Goal: Information Seeking & Learning: Find contact information

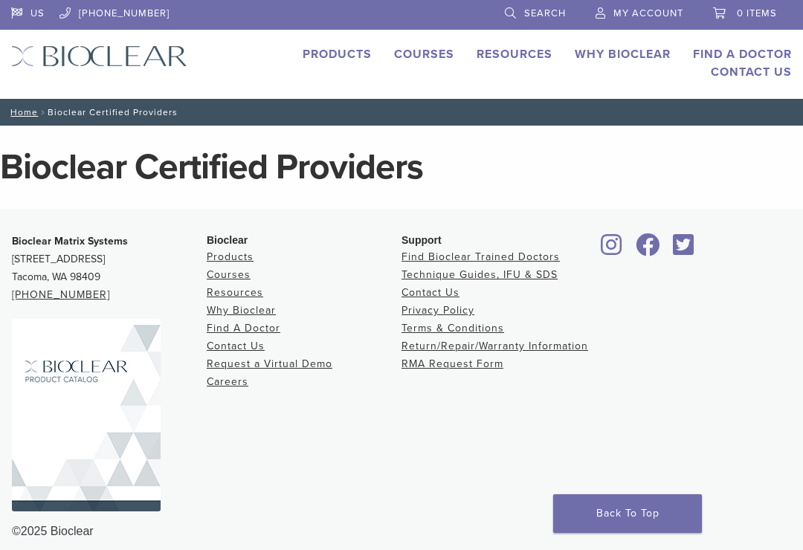
scroll to position [15, 0]
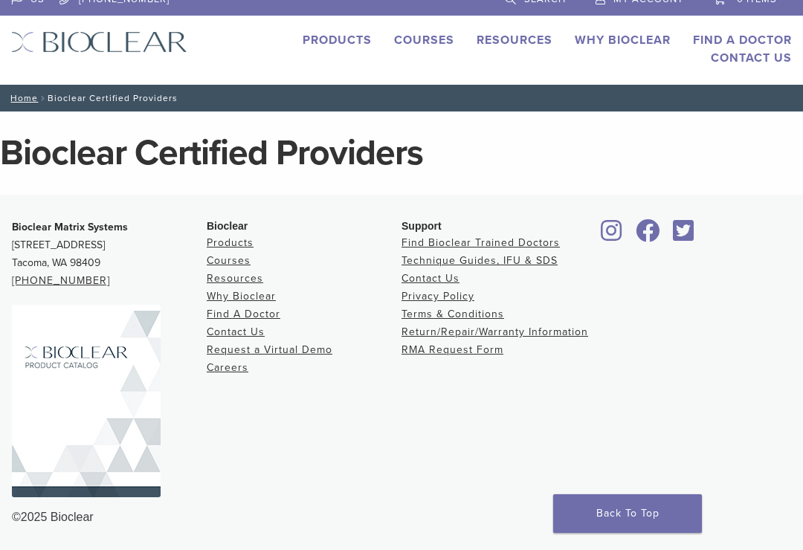
click at [497, 247] on link "Find Bioclear Trained Doctors" at bounding box center [481, 243] width 158 height 13
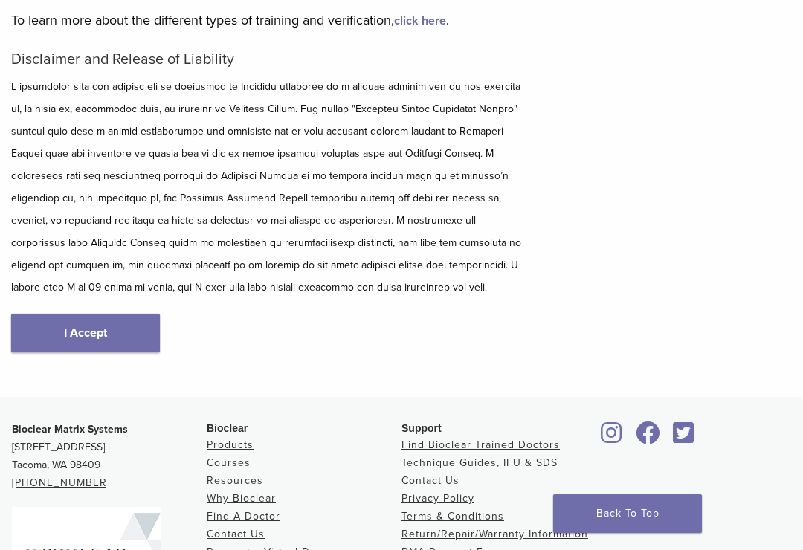
scroll to position [196, 0]
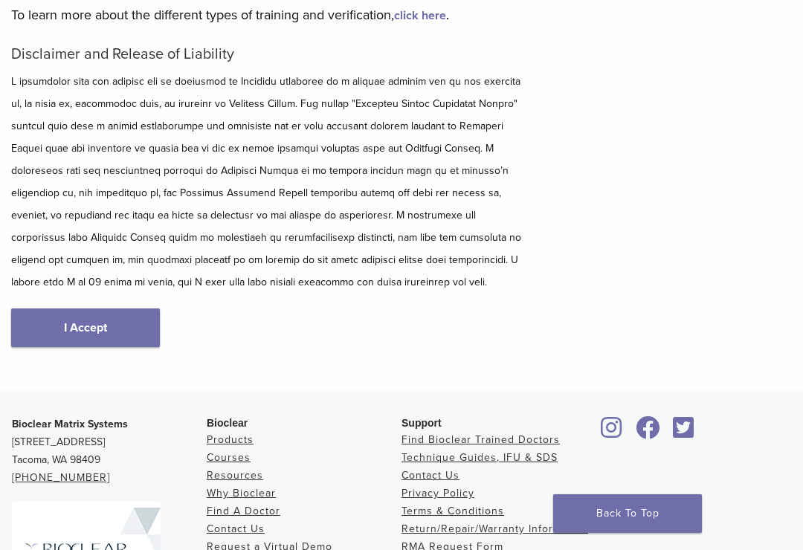
click at [77, 329] on link "I Accept" at bounding box center [85, 328] width 149 height 39
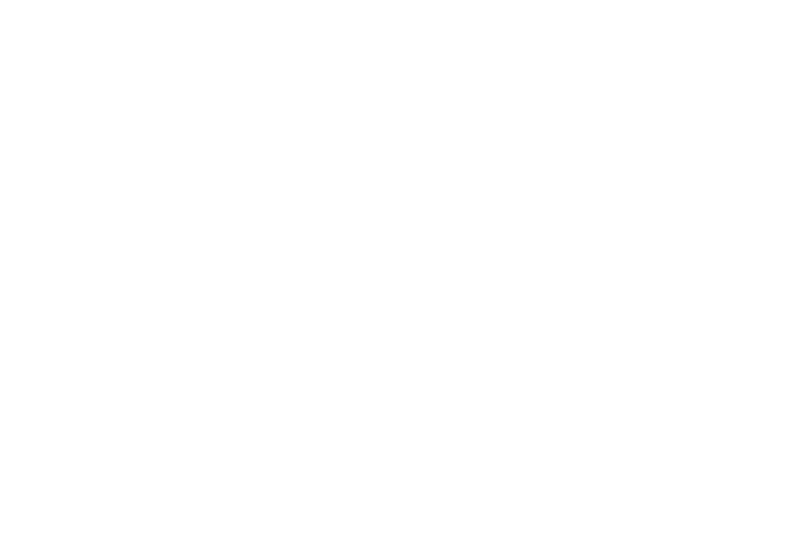
scroll to position [342, 0]
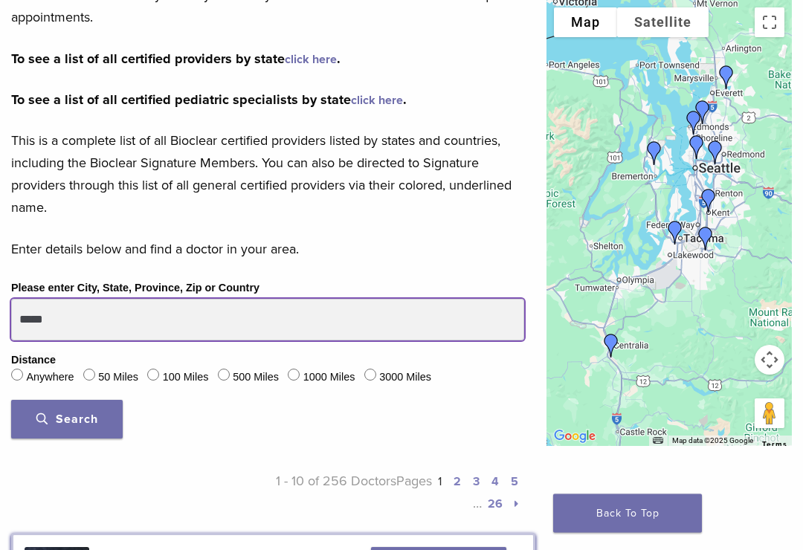
click at [104, 318] on input "*****" at bounding box center [267, 321] width 513 height 42
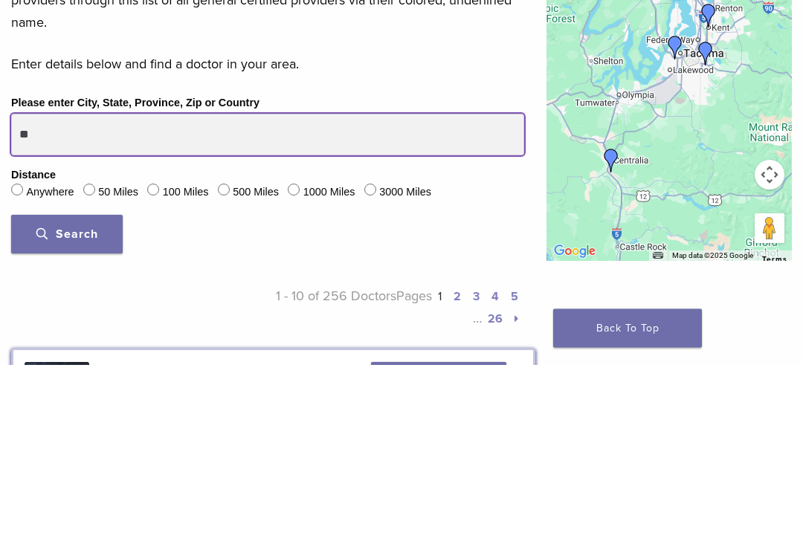
type input "*"
type input "**********"
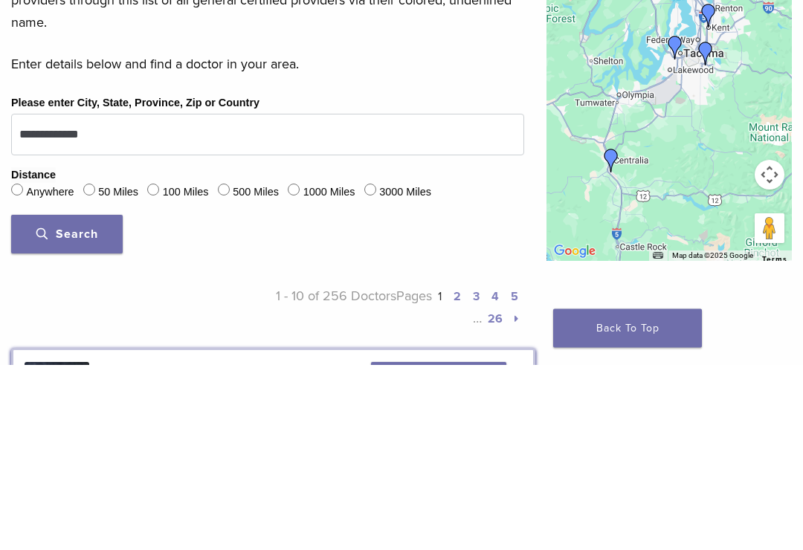
click at [83, 401] on button "Search" at bounding box center [67, 420] width 112 height 39
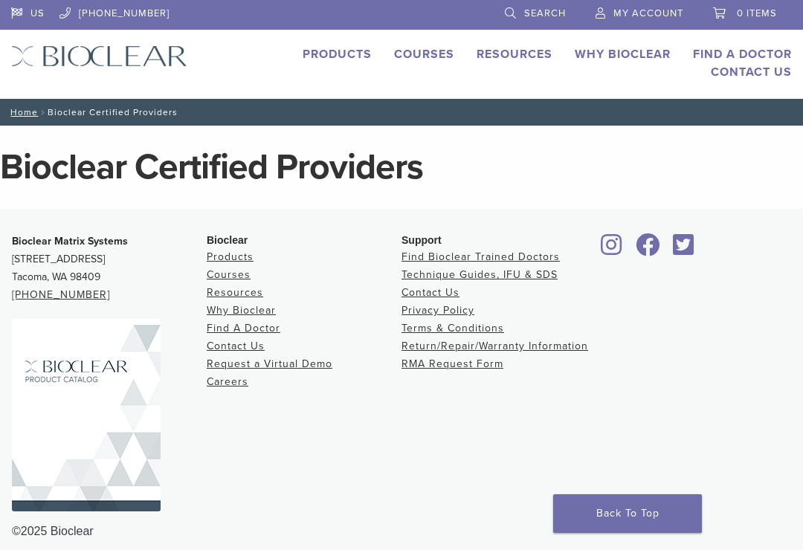
scroll to position [15, 0]
click at [266, 335] on link "Find A Doctor" at bounding box center [244, 328] width 74 height 13
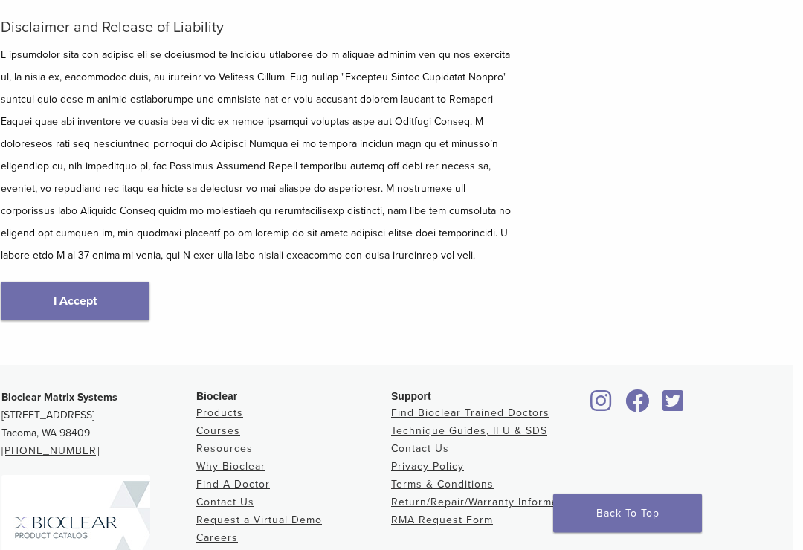
scroll to position [0, 10]
